Goal: Transaction & Acquisition: Download file/media

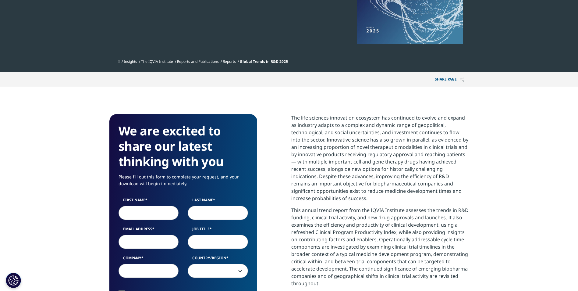
scroll to position [337, 360]
click at [142, 214] on input "First Name" at bounding box center [149, 213] width 60 height 14
type input "[PERSON_NAME]"
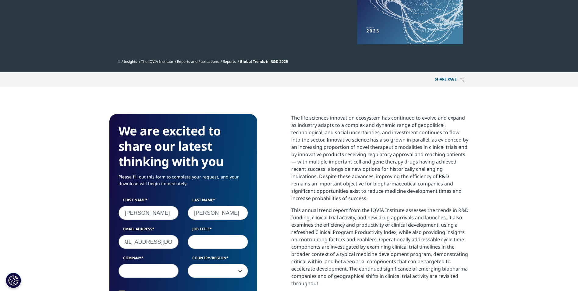
type input "[EMAIL_ADDRESS][DOMAIN_NAME]"
type input "Regulatory Specialist"
type input "Syneos"
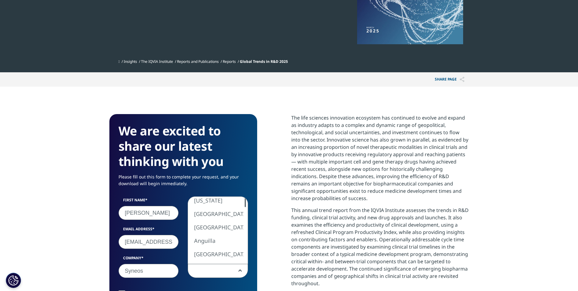
click at [245, 201] on div at bounding box center [245, 202] width 1 height 9
select select "[GEOGRAPHIC_DATA]"
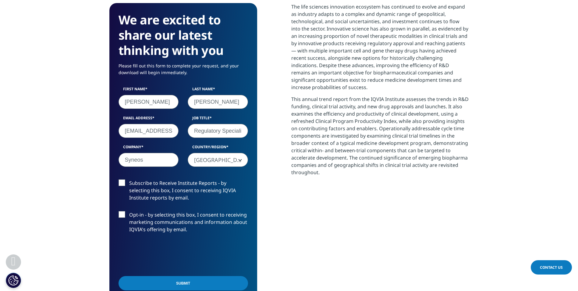
scroll to position [274, 0]
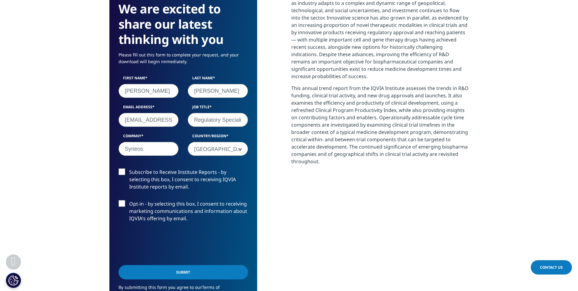
click at [229, 273] on input "Submit" at bounding box center [183, 272] width 129 height 14
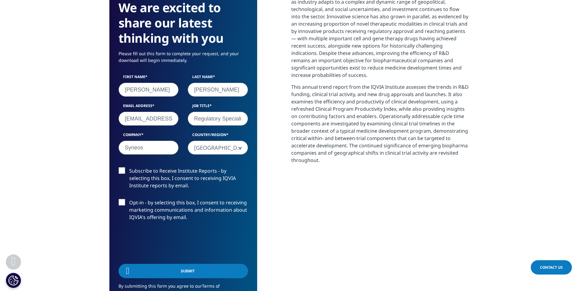
scroll to position [193, 360]
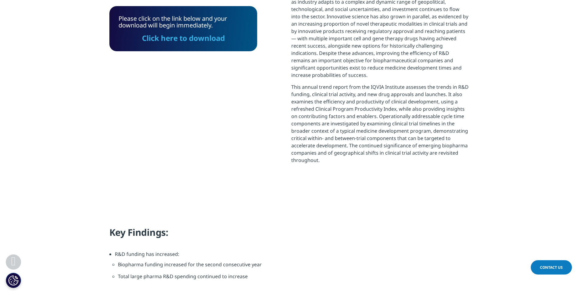
click at [201, 38] on link "Click here to download" at bounding box center [183, 38] width 83 height 10
